Goal: Task Accomplishment & Management: Manage account settings

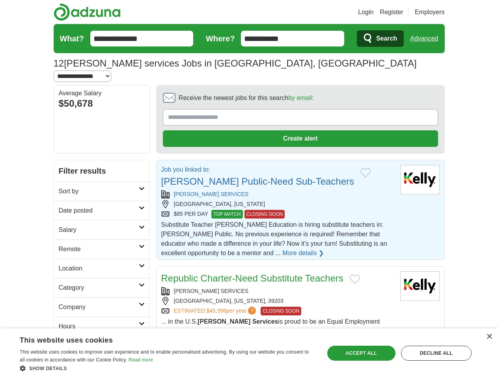
click at [373, 12] on link "Login" at bounding box center [365, 11] width 15 height 9
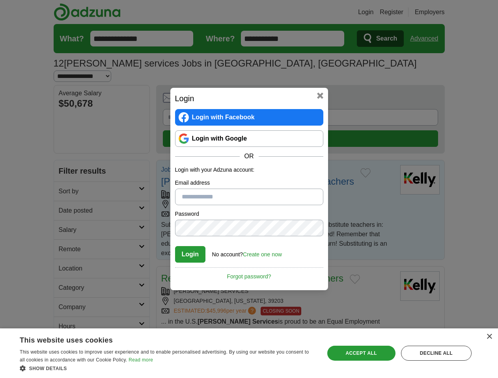
click at [439, 12] on div "Login Login with Facebook Login with Google OR Login with your Adzuna account: …" at bounding box center [249, 189] width 498 height 378
click at [427, 39] on div "Login Login with Facebook Login with Google OR Login with your Adzuna account: …" at bounding box center [249, 189] width 498 height 378
click at [278, 89] on div "Login Login with Facebook Login with Google OR Login with your Adzuna account: …" at bounding box center [249, 189] width 158 height 203
click at [461, 89] on div "Login Login with Facebook Login with Google OR Login with your Adzuna account: …" at bounding box center [249, 189] width 498 height 378
click at [66, 142] on div "Login Login with Facebook Login with Google OR Login with your Adzuna account: …" at bounding box center [249, 189] width 498 height 378
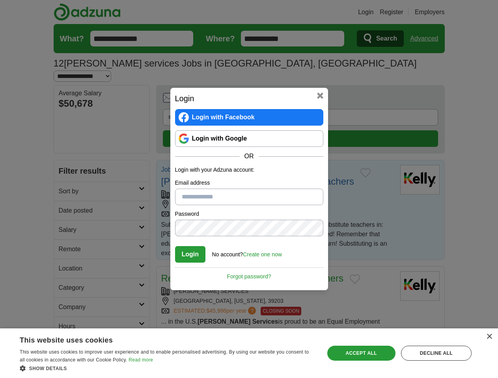
click at [66, 161] on div "Login Login with Facebook Login with Google OR Login with your Adzuna account: …" at bounding box center [249, 189] width 498 height 378
click at [66, 181] on div "Login Login with Facebook Login with Google OR Login with your Adzuna account: …" at bounding box center [249, 189] width 498 height 378
click at [66, 200] on div "Login Login with Facebook Login with Google OR Login with your Adzuna account: …" at bounding box center [249, 189] width 498 height 378
click at [66, 219] on div "Login Login with Facebook Login with Google OR Login with your Adzuna account: …" at bounding box center [249, 189] width 498 height 378
